Goal: Task Accomplishment & Management: Manage account settings

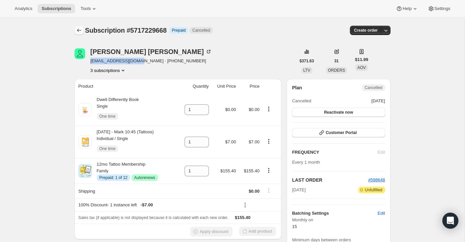
click at [78, 29] on icon "Subscriptions" at bounding box center [79, 30] width 7 height 7
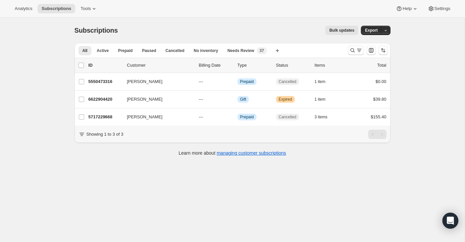
click at [350, 55] on div at bounding box center [367, 50] width 45 height 13
click at [350, 49] on icon "Search and filter results" at bounding box center [352, 50] width 7 height 7
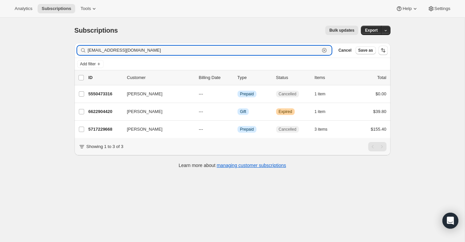
click at [323, 52] on icon "button" at bounding box center [324, 50] width 5 height 5
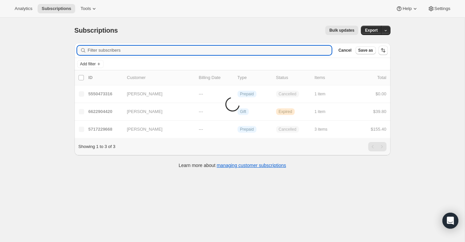
paste input "[EMAIL_ADDRESS][DOMAIN_NAME]"
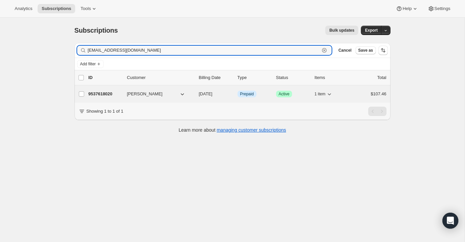
type input "[EMAIL_ADDRESS][DOMAIN_NAME]"
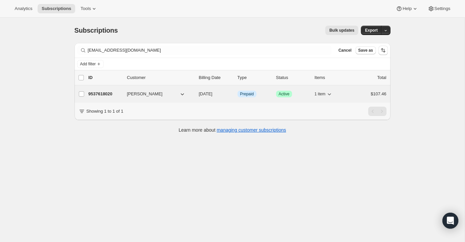
click at [355, 91] on div "$107.46" at bounding box center [369, 93] width 33 height 7
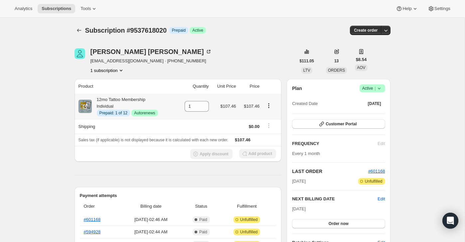
click at [268, 100] on td at bounding box center [271, 105] width 20 height 25
click at [268, 105] on icon "Product actions" at bounding box center [268, 105] width 7 height 7
click at [268, 114] on button "Disable Autorenew" at bounding box center [268, 118] width 40 height 11
